Goal: Find specific fact: Find specific fact

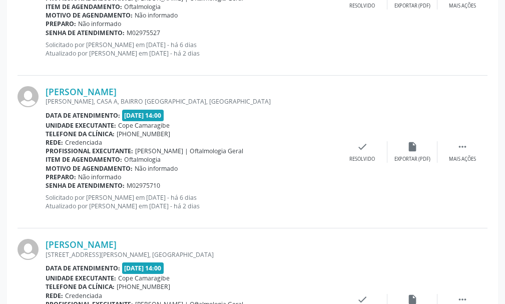
scroll to position [431, 0]
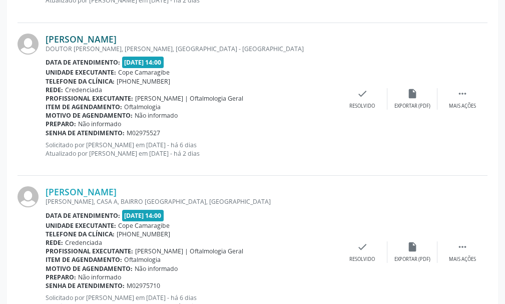
click at [117, 41] on link "[PERSON_NAME]" at bounding box center [81, 39] width 71 height 11
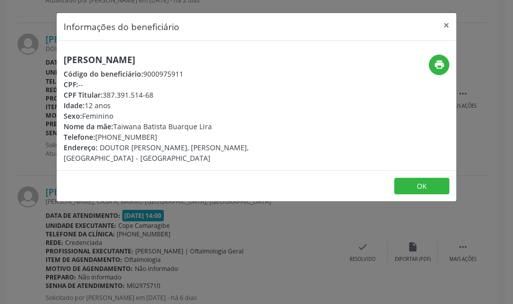
drag, startPoint x: 116, startPoint y: 127, endPoint x: 208, endPoint y: 127, distance: 92.6
click at [208, 127] on div "Nome da mãe: Taiwana Batista Buarque Lira" at bounding box center [190, 126] width 252 height 11
copy div "Taiwana Batista Buarque Lira"
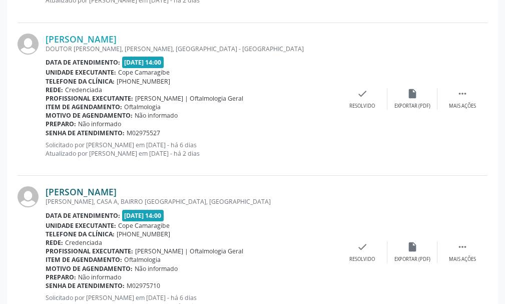
click at [117, 189] on link "[PERSON_NAME]" at bounding box center [81, 191] width 71 height 11
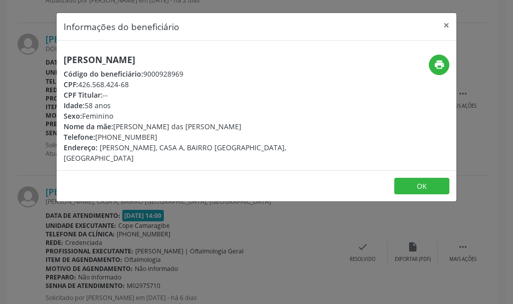
click at [133, 62] on h5 "[PERSON_NAME]" at bounding box center [190, 60] width 252 height 11
copy div "[PERSON_NAME]"
click at [448, 26] on button "×" at bounding box center [446, 25] width 20 height 25
